Goal: Task Accomplishment & Management: Complete application form

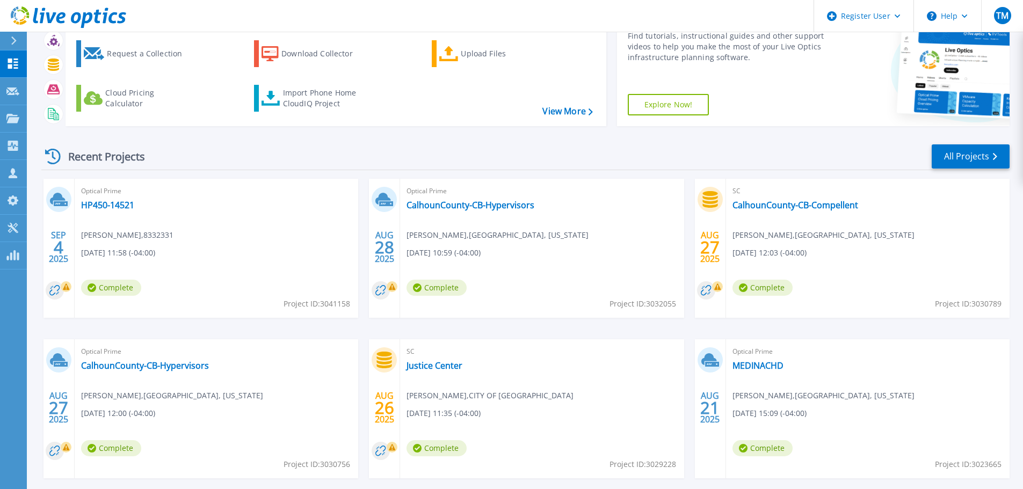
scroll to position [106, 0]
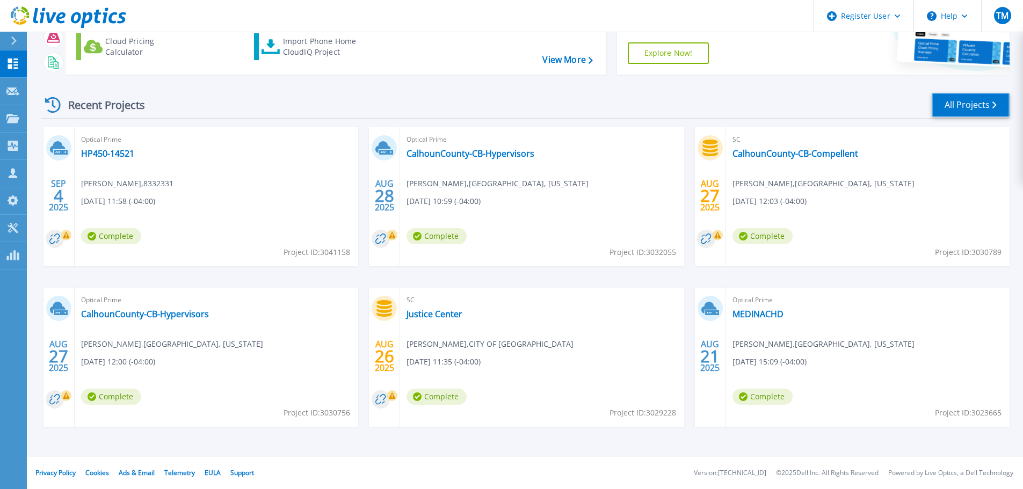
click at [967, 109] on link "All Projects" at bounding box center [971, 105] width 78 height 24
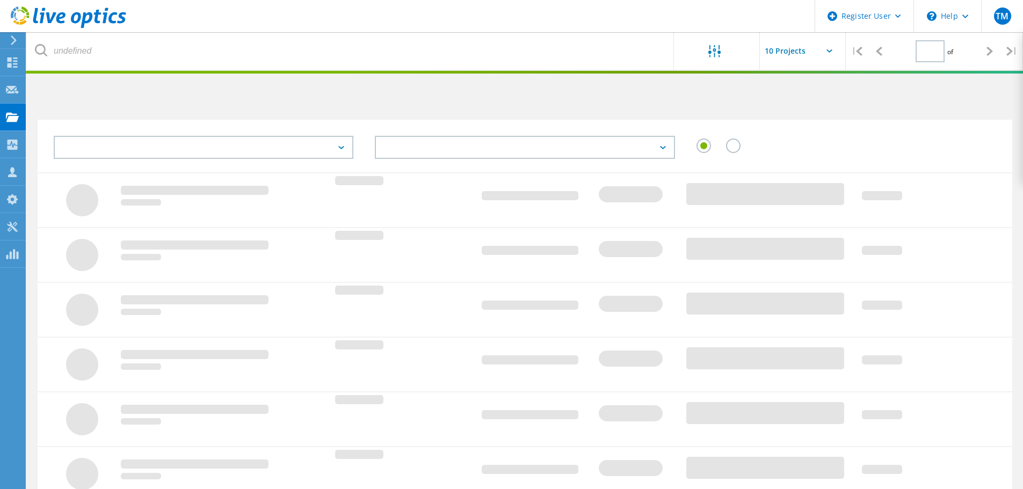
type input "1"
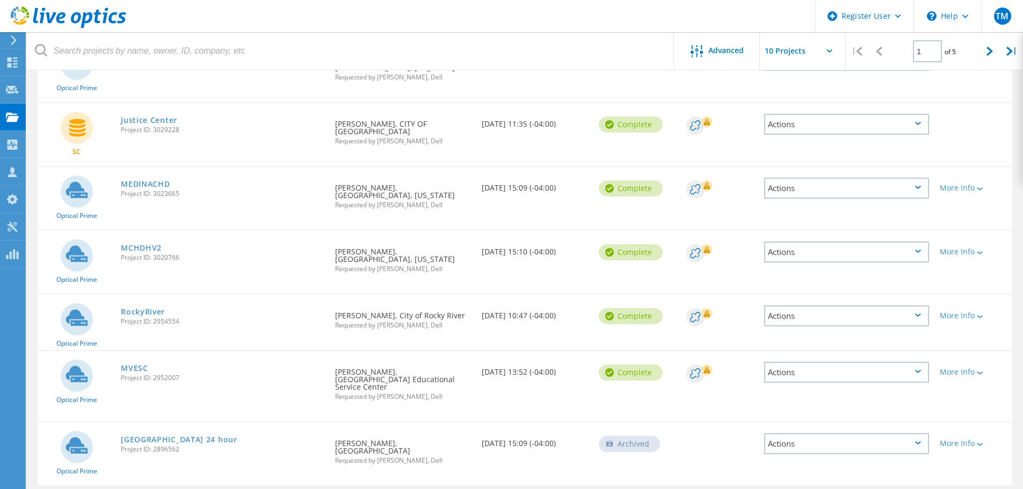
scroll to position [352, 0]
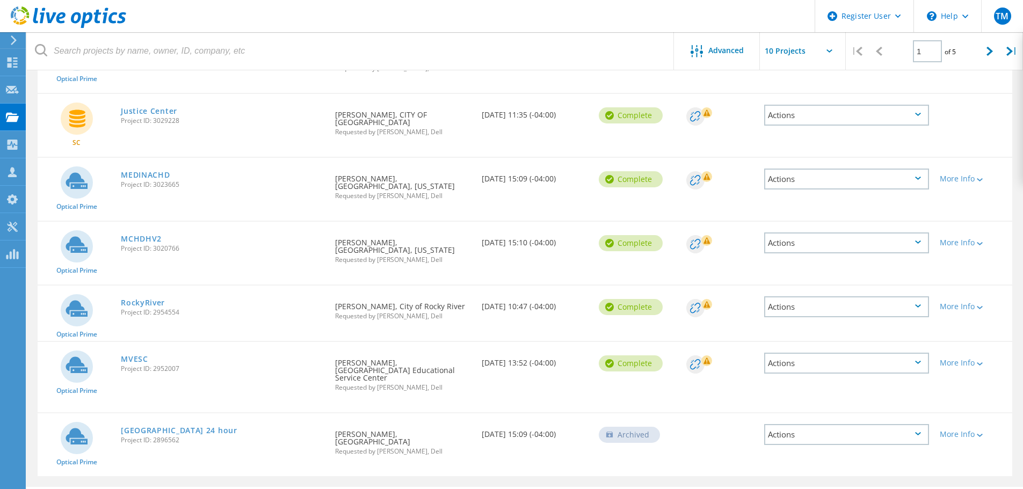
click at [379, 113] on div "Requested By Niles Hootman, CITY OF ASHLAND Requested by Tom Meny, Dell" at bounding box center [403, 120] width 146 height 52
click at [156, 111] on link "Justice Center" at bounding box center [149, 111] width 56 height 8
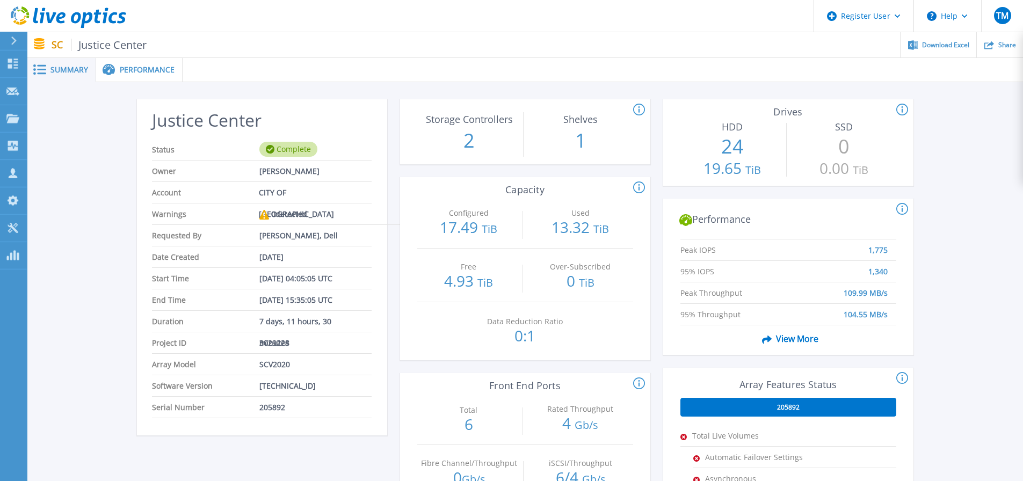
click at [40, 19] on icon at bounding box center [68, 17] width 115 height 22
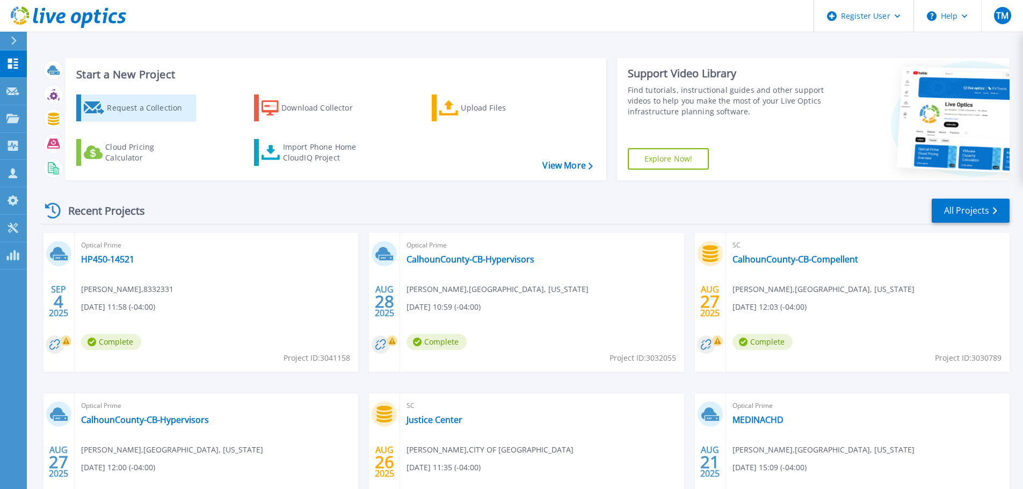
click at [146, 110] on div "Request a Collection" at bounding box center [150, 107] width 86 height 21
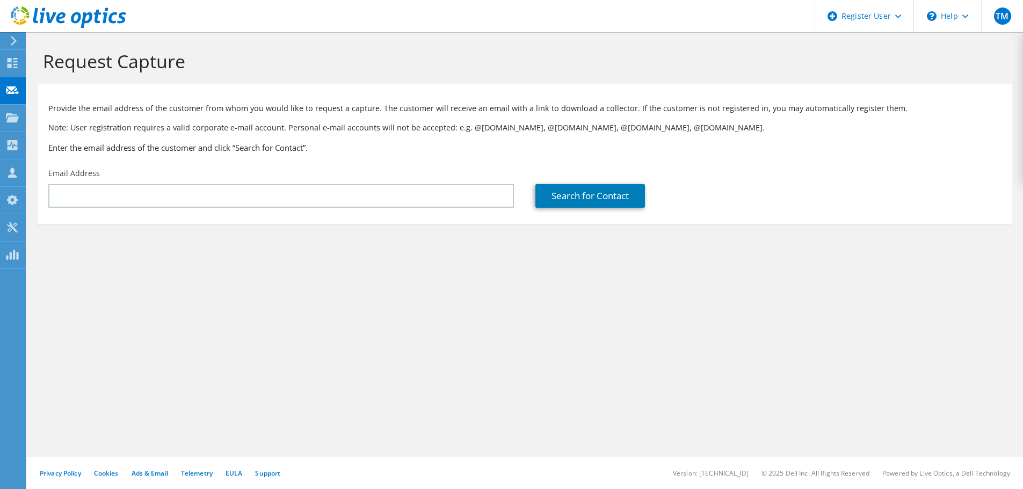
click at [145, 210] on div "Email Address" at bounding box center [281, 188] width 487 height 50
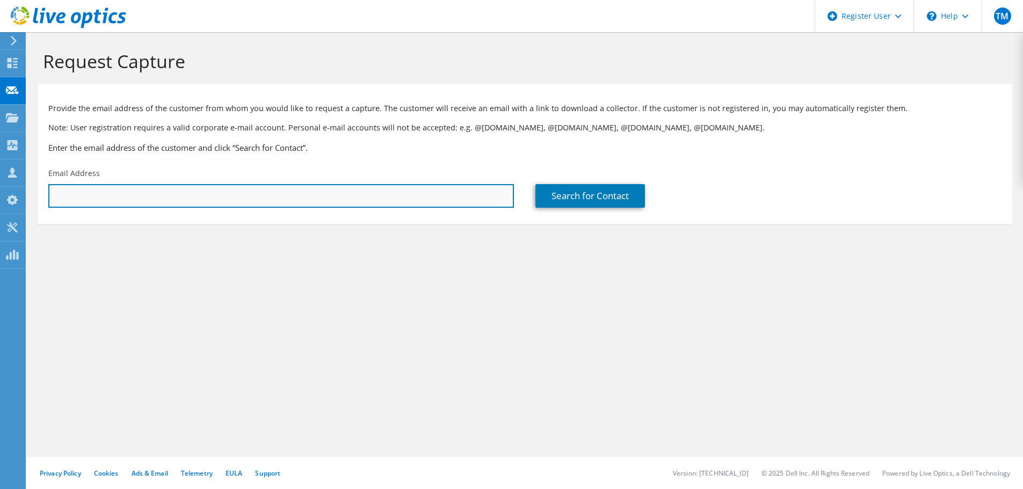
click at [141, 198] on input "text" at bounding box center [280, 196] width 465 height 24
paste input "[PERSON_NAME][EMAIL_ADDRESS][PERSON_NAME][DOMAIN_NAME][US_STATE]"
type input "[PERSON_NAME][EMAIL_ADDRESS][PERSON_NAME][DOMAIN_NAME][US_STATE]"
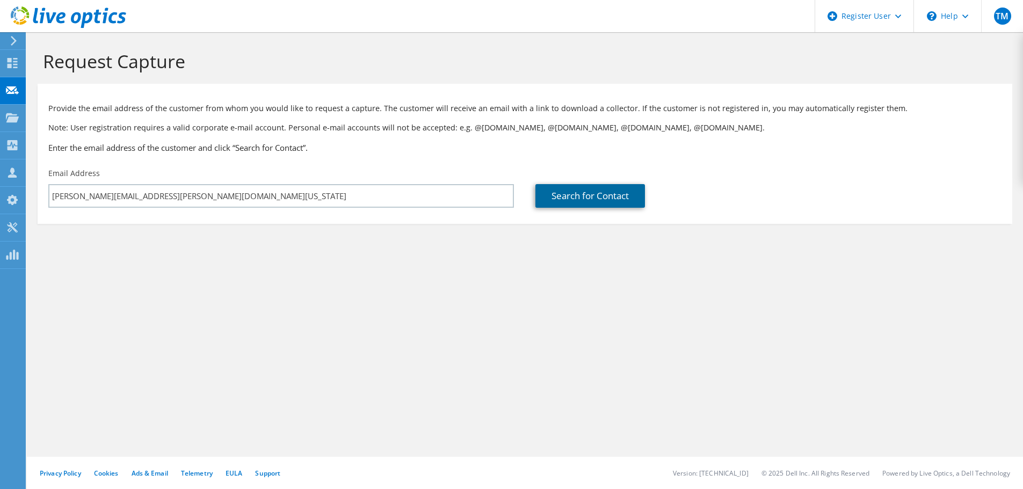
click at [571, 202] on link "Search for Contact" at bounding box center [590, 196] width 110 height 24
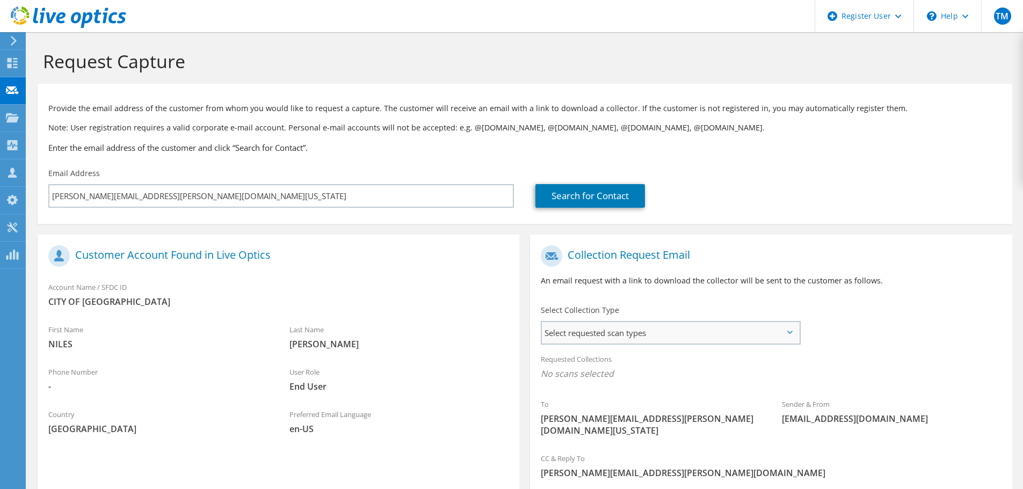
click at [645, 331] on span "Select requested scan types" at bounding box center [670, 332] width 257 height 21
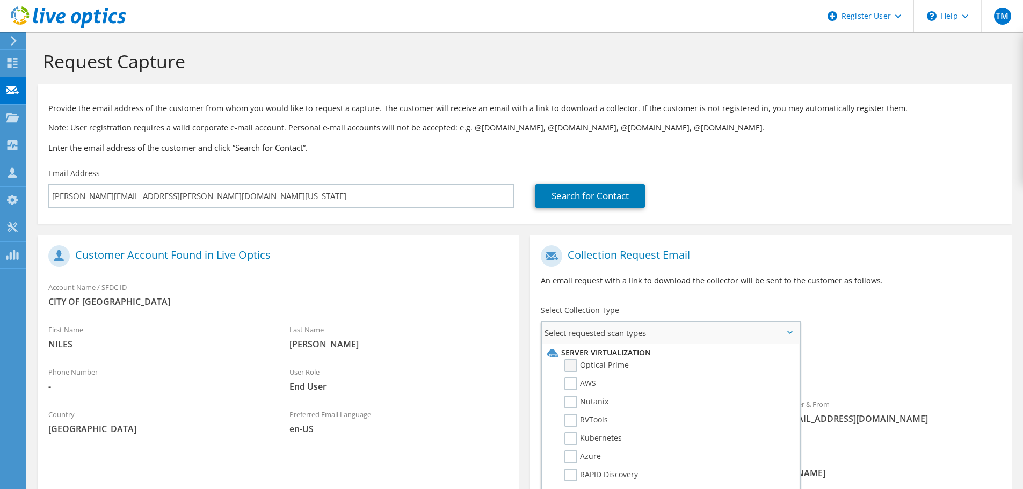
click at [608, 367] on label "Optical Prime" at bounding box center [596, 365] width 64 height 13
click at [0, 0] on input "Optical Prime" at bounding box center [0, 0] width 0 height 0
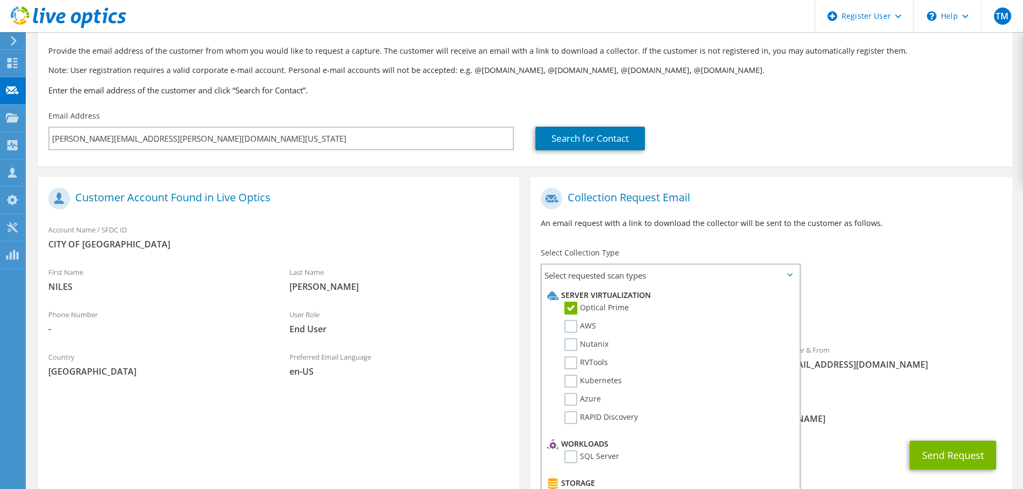
scroll to position [101, 0]
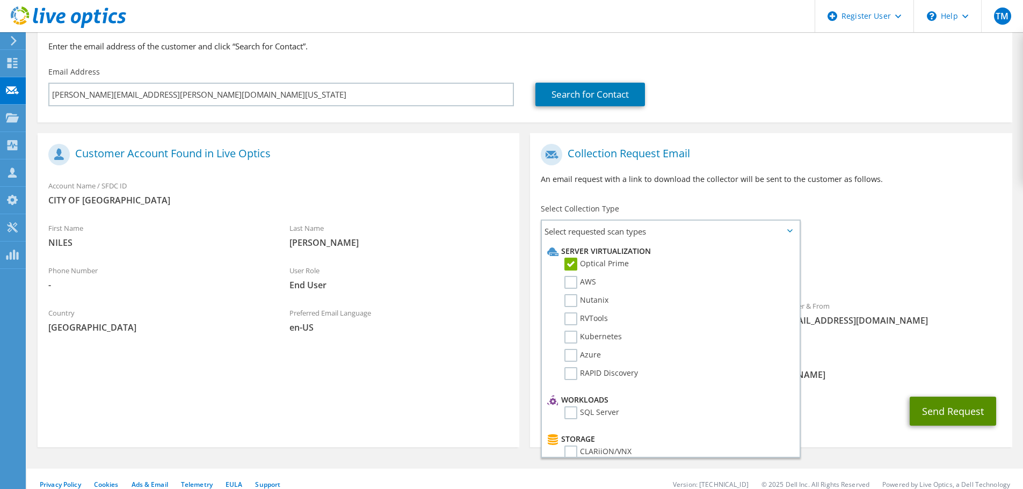
click at [961, 405] on button "Send Request" at bounding box center [953, 411] width 86 height 29
